Goal: Information Seeking & Learning: Obtain resource

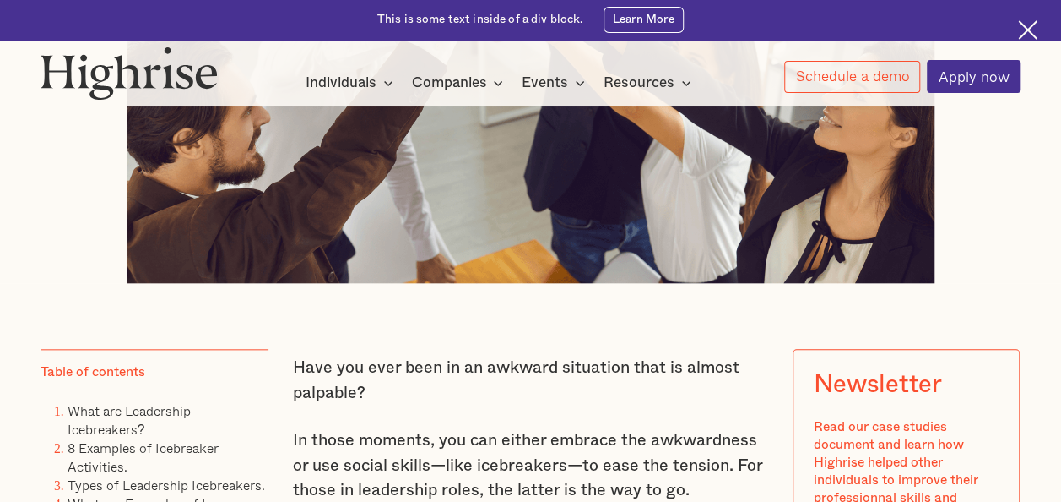
scroll to position [758, 0]
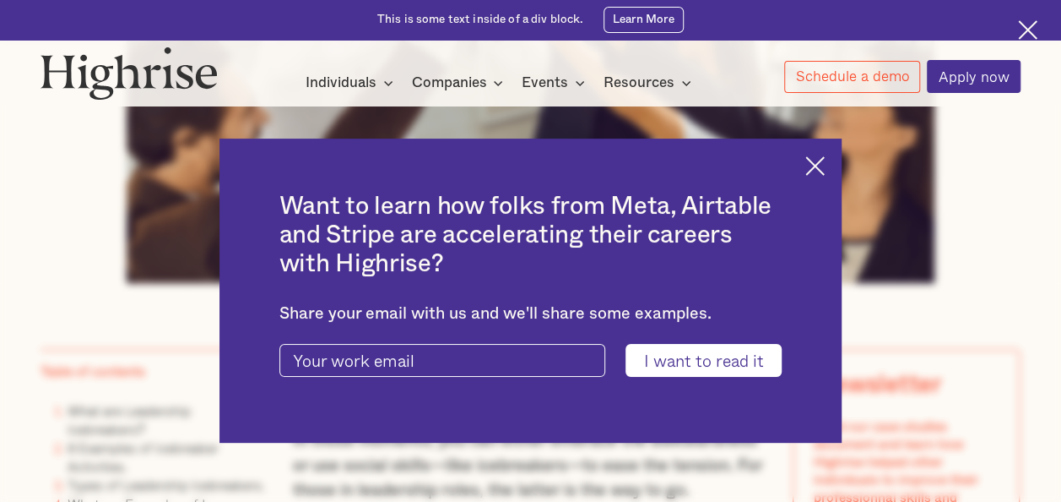
click at [825, 156] on img at bounding box center [815, 165] width 19 height 19
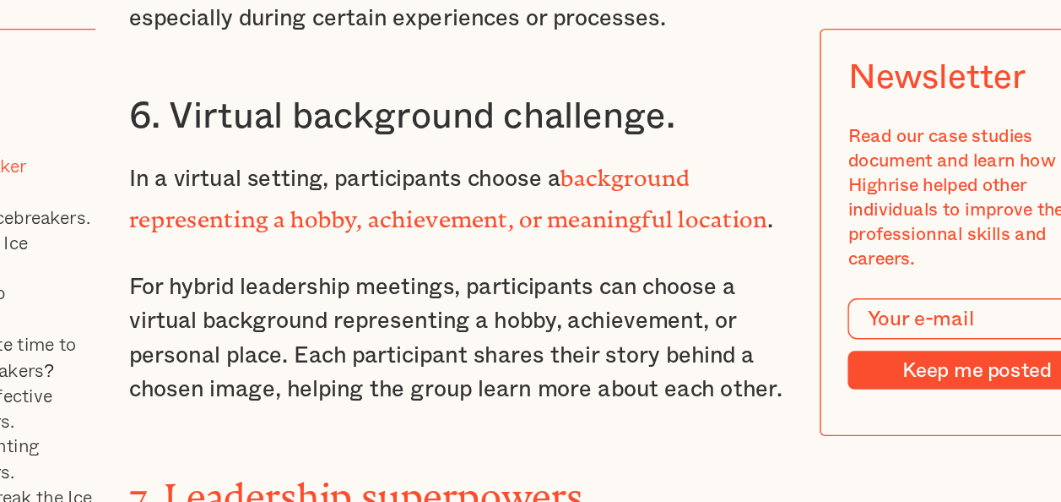
scroll to position [4391, 0]
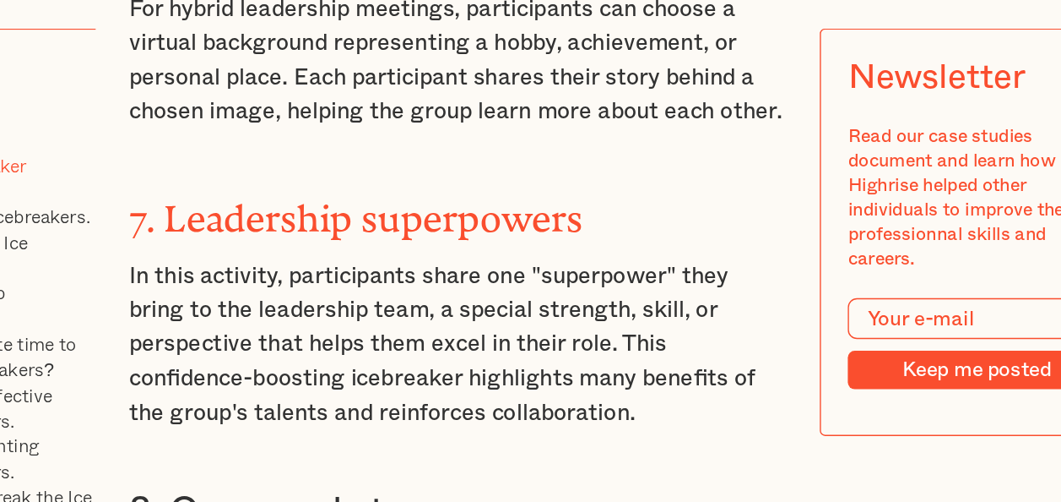
scroll to position [4590, 0]
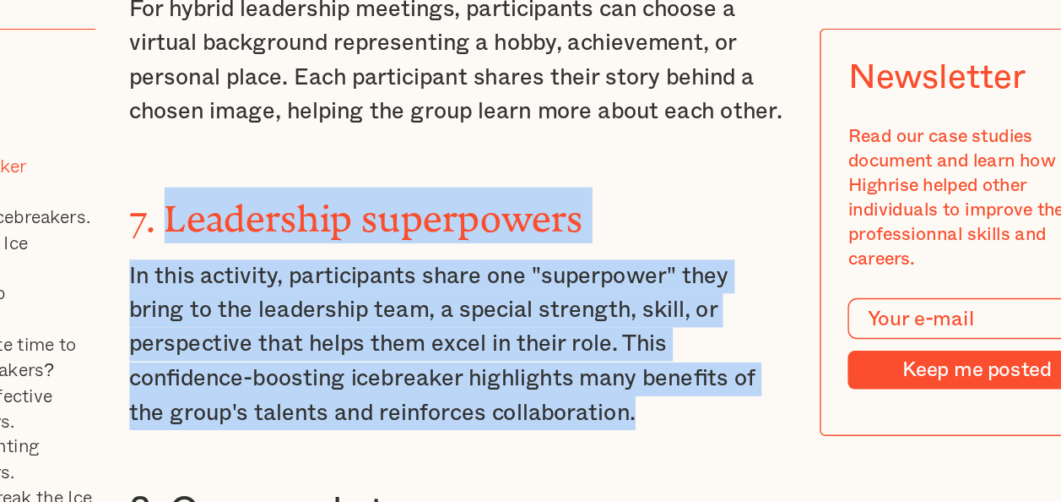
drag, startPoint x: 317, startPoint y: 258, endPoint x: 705, endPoint y: 406, distance: 415.9
copy div "Leadership superpowers In this activity, participants share one "superpower" th…"
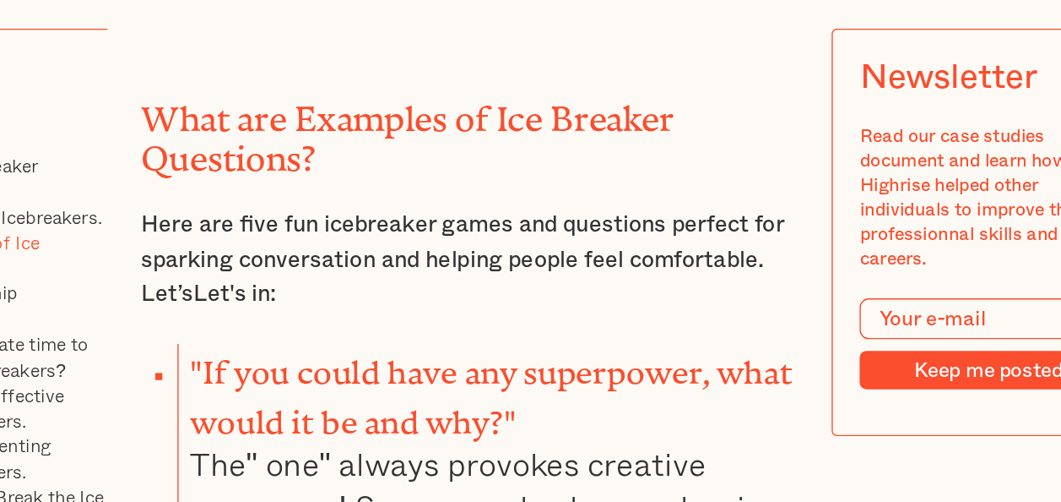
scroll to position [7017, 0]
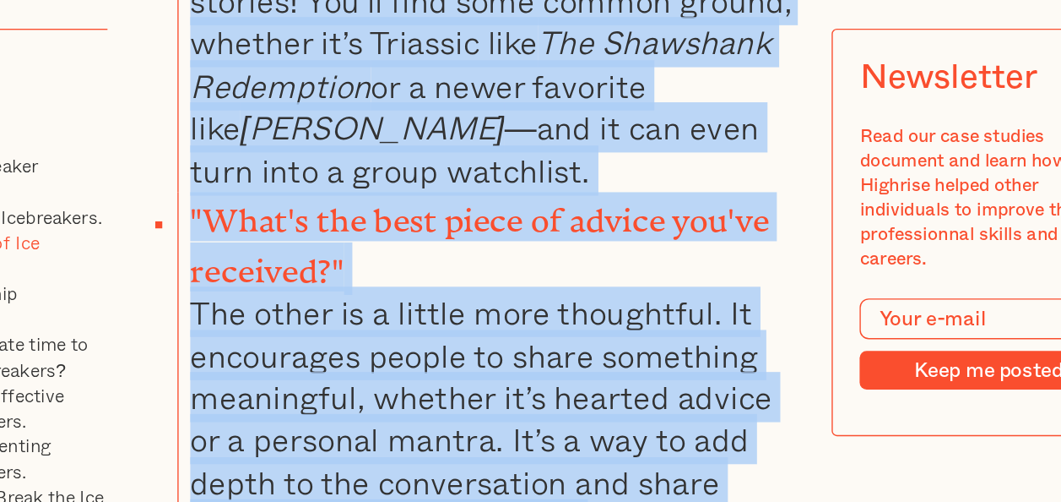
scroll to position [8249, 0]
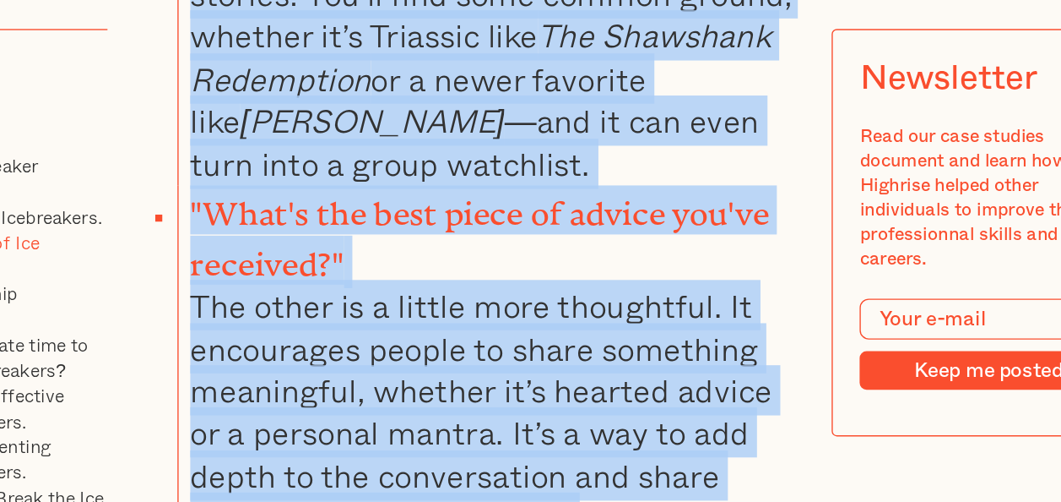
drag, startPoint x: 329, startPoint y: 339, endPoint x: 727, endPoint y: 425, distance: 406.7
copy ul ""Lo ips dolor sita con adipiscing, elit seddo ei te inc utl?" Etd" mag" aliqua …"
